Goal: Transaction & Acquisition: Obtain resource

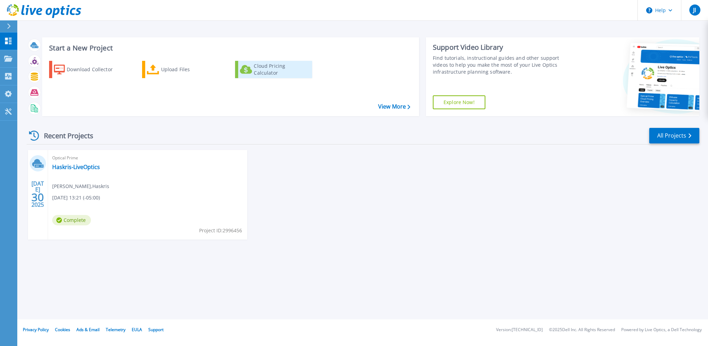
click at [288, 73] on div "Cloud Pricing Calculator" at bounding box center [281, 70] width 55 height 14
click at [30, 58] on p "Projects" at bounding box center [27, 59] width 18 height 18
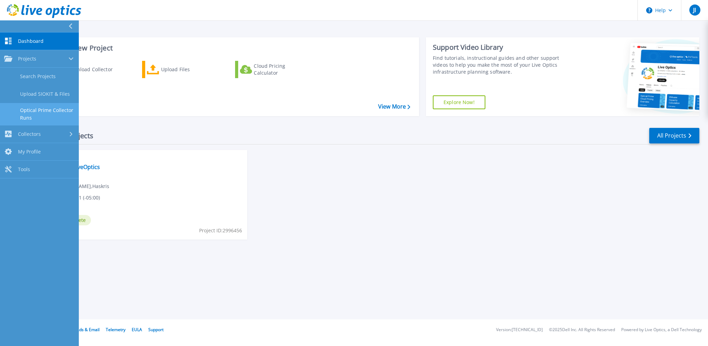
click at [50, 113] on link "Optical Prime Collector Runs" at bounding box center [39, 114] width 79 height 22
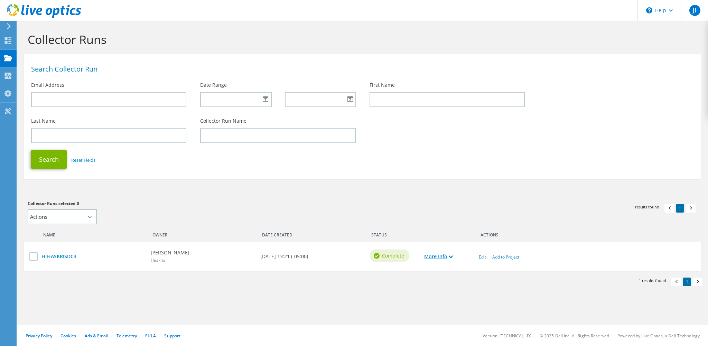
click at [452, 256] on icon at bounding box center [450, 256] width 3 height 3
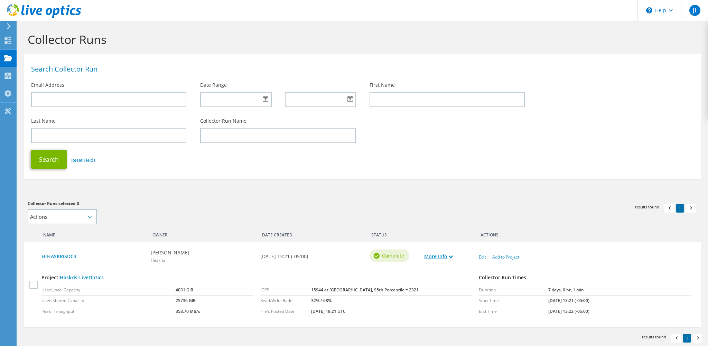
scroll to position [33, 0]
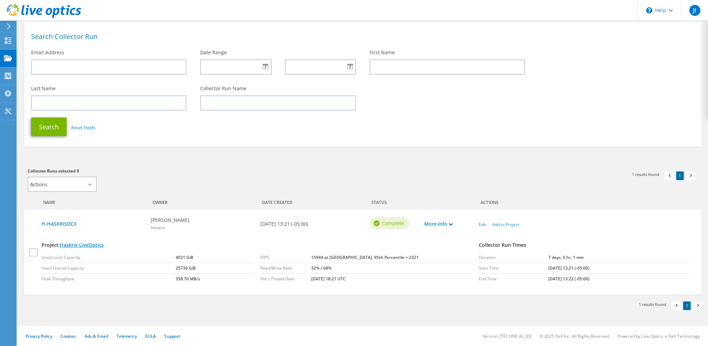
click at [81, 244] on link "Haskris-LiveOptics" at bounding box center [82, 245] width 44 height 7
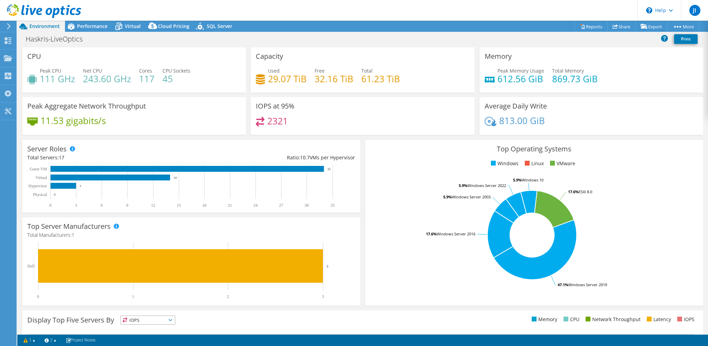
select select "USD"
click at [102, 28] on span "Performance" at bounding box center [92, 26] width 30 height 7
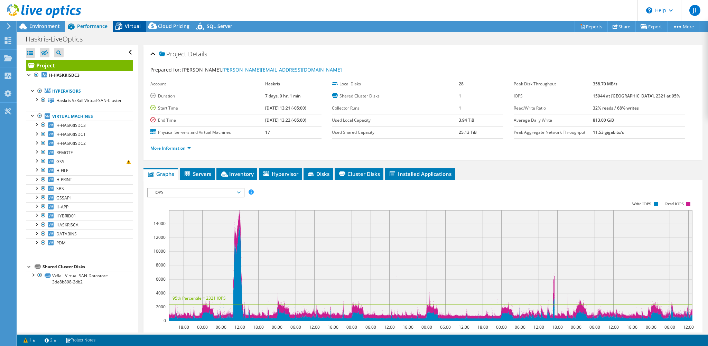
click at [131, 27] on span "Virtual" at bounding box center [133, 26] width 16 height 7
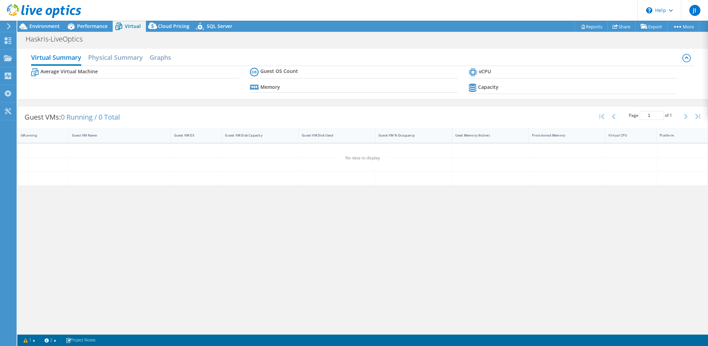
click at [131, 27] on span "Virtual" at bounding box center [133, 26] width 16 height 7
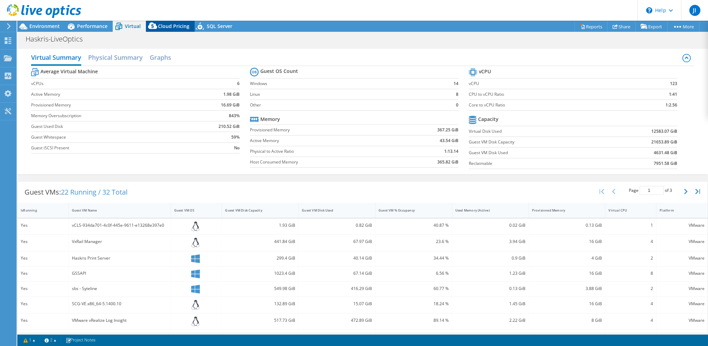
click at [170, 26] on span "Cloud Pricing" at bounding box center [173, 26] width 31 height 7
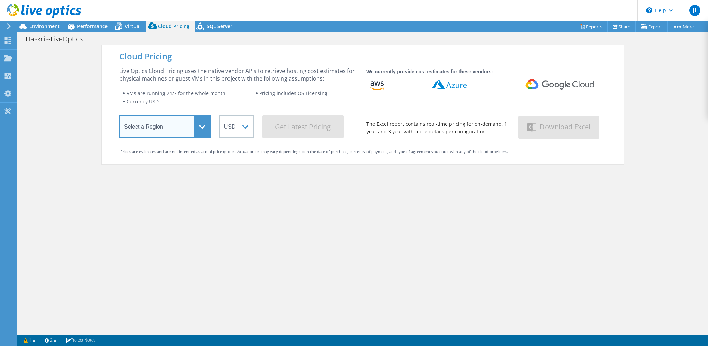
click at [119, 115] on select "Select a Region [GEOGRAPHIC_DATA] ([GEOGRAPHIC_DATA]) [GEOGRAPHIC_DATA] ([GEOGR…" at bounding box center [164, 126] width 91 height 22
select select "USEast"
click option "US East ([US_STATE])" at bounding box center [0, 0] width 0 height 0
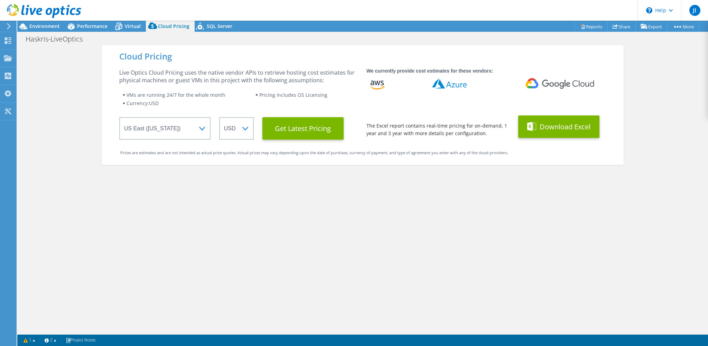
click at [544, 131] on button "Download Excel" at bounding box center [558, 126] width 81 height 22
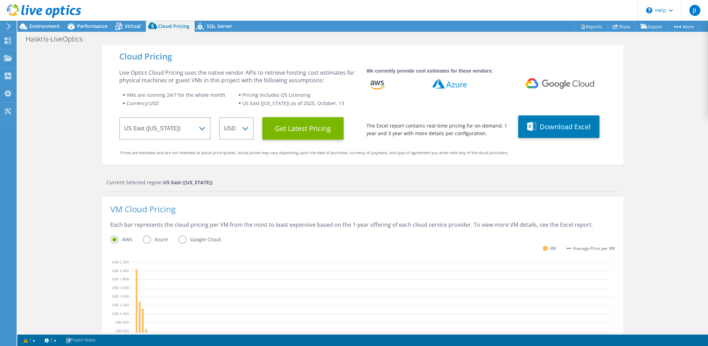
click at [149, 240] on label "Azure" at bounding box center [161, 239] width 36 height 8
click at [0, 0] on input "Azure" at bounding box center [0, 0] width 0 height 0
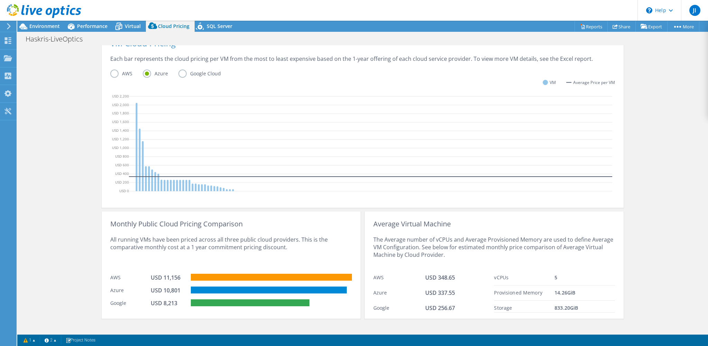
scroll to position [174, 0]
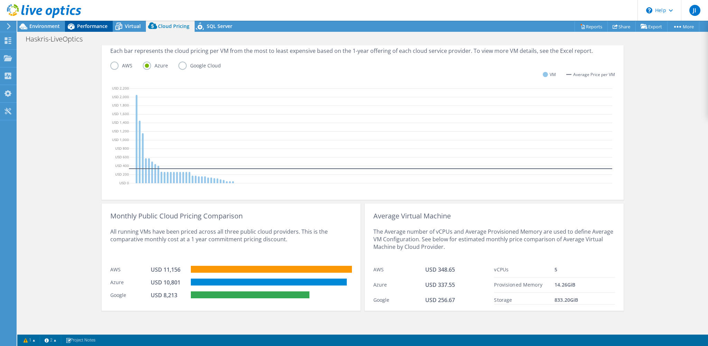
click at [79, 26] on span "Performance" at bounding box center [92, 26] width 30 height 7
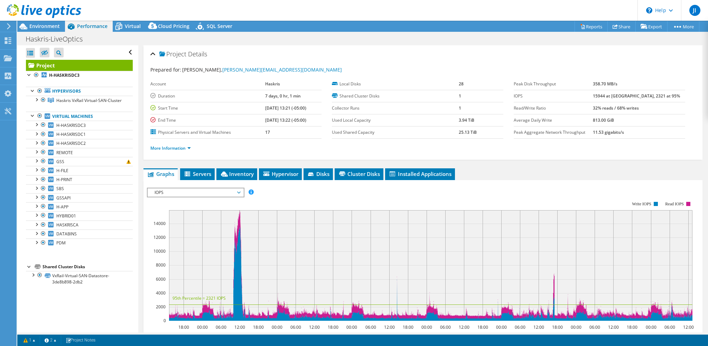
scroll to position [0, 0]
click at [590, 23] on link "Reports" at bounding box center [591, 26] width 33 height 11
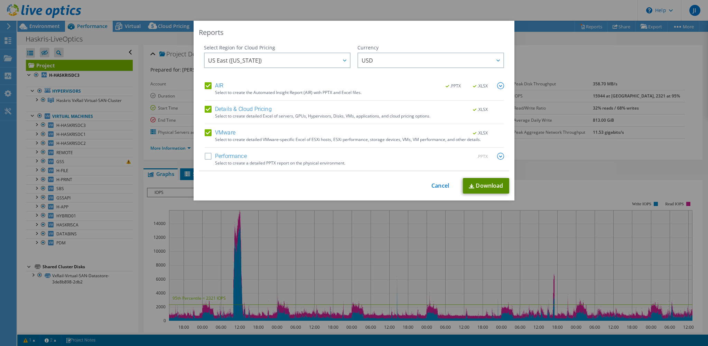
click at [485, 185] on link "Download" at bounding box center [486, 186] width 46 height 16
click at [441, 185] on link "Cancel" at bounding box center [440, 186] width 18 height 7
